Goal: Check status: Check status

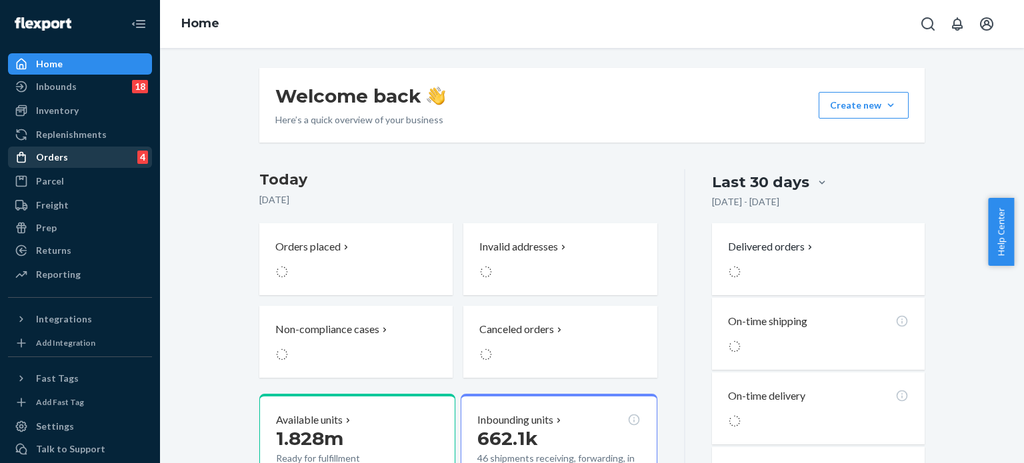
click at [72, 156] on div "Orders 4" at bounding box center [79, 157] width 141 height 19
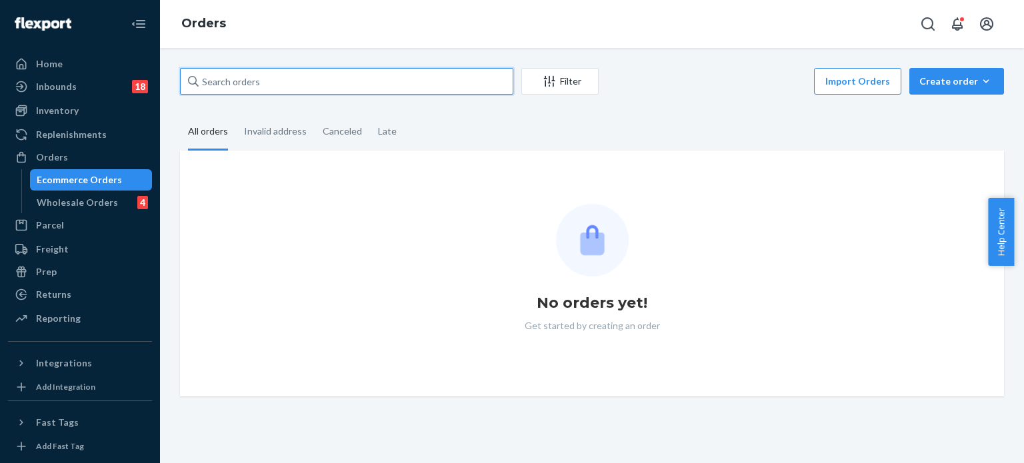
click at [259, 82] on input "text" at bounding box center [346, 81] width 333 height 27
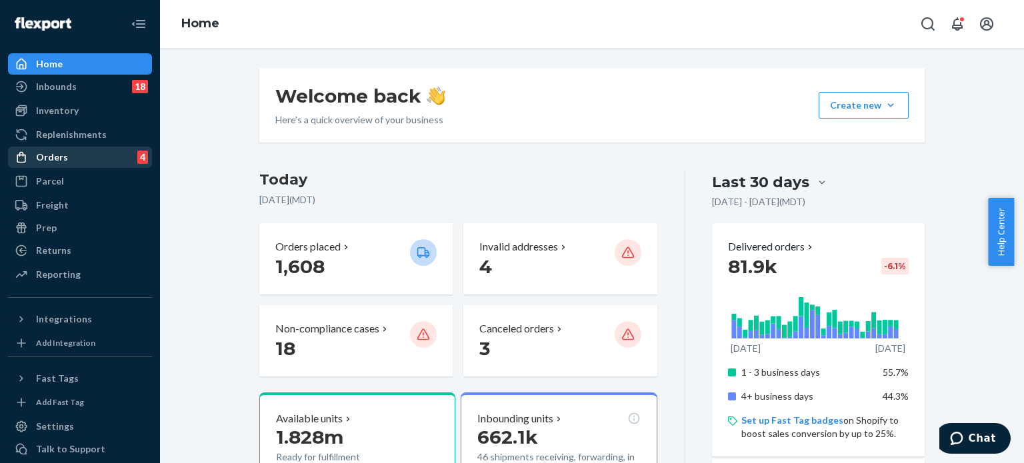
click at [48, 159] on div "Orders" at bounding box center [52, 157] width 32 height 13
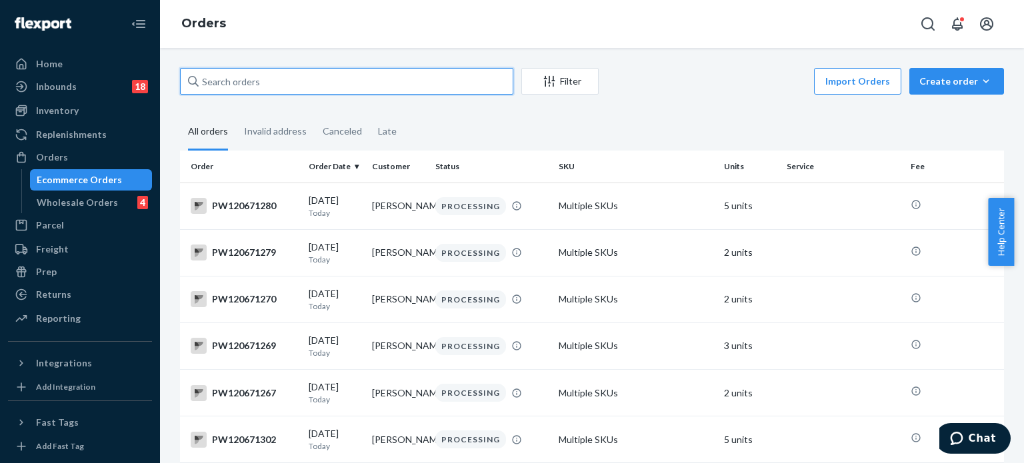
click at [254, 79] on input "text" at bounding box center [346, 81] width 333 height 27
paste input "PW120660508"
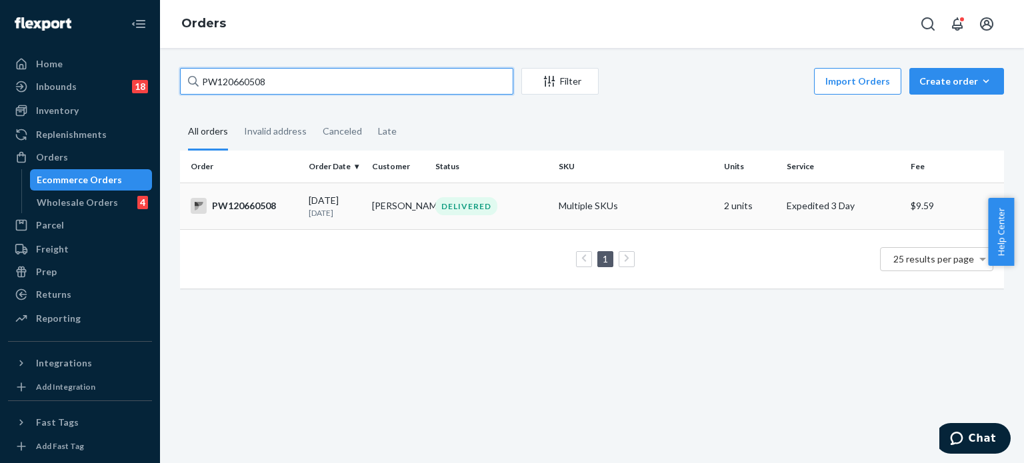
type input "PW120660508"
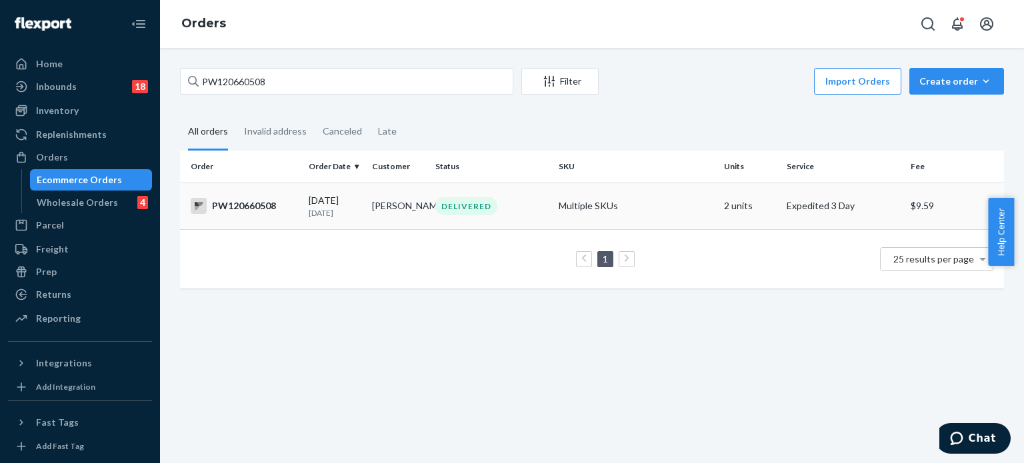
click at [249, 211] on div "PW120660508" at bounding box center [244, 206] width 107 height 16
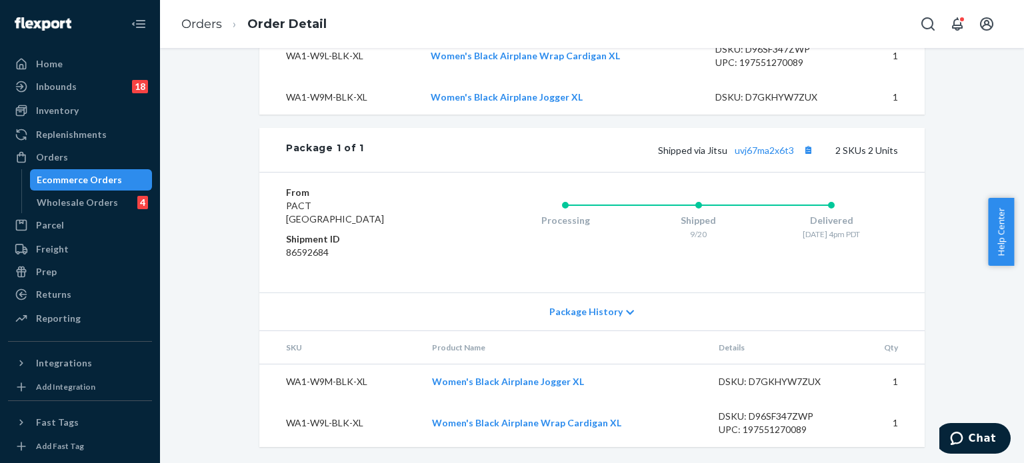
scroll to position [514, 0]
